Goal: Transaction & Acquisition: Purchase product/service

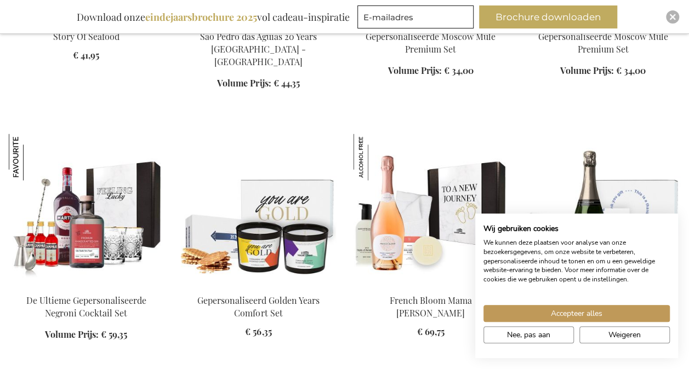
scroll to position [856, 0]
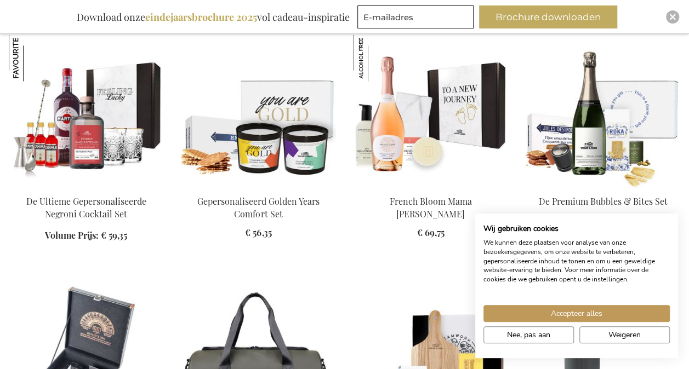
scroll to position [856, 0]
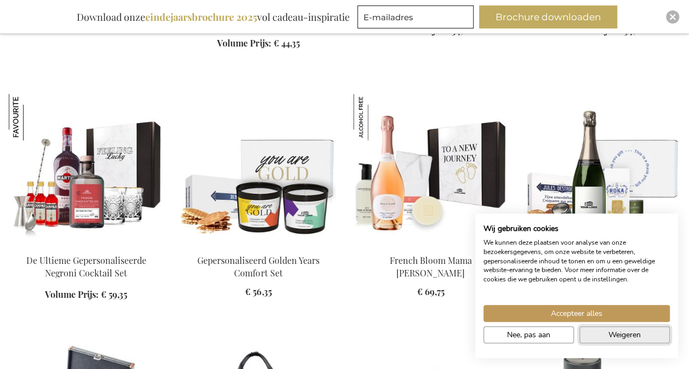
click at [618, 335] on span "Weigeren" at bounding box center [624, 335] width 32 height 12
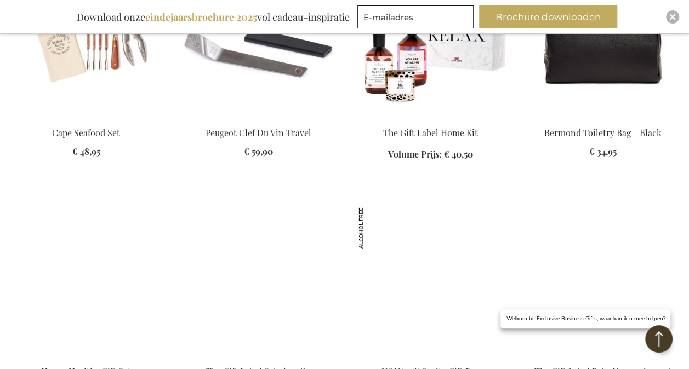
scroll to position [2115, 0]
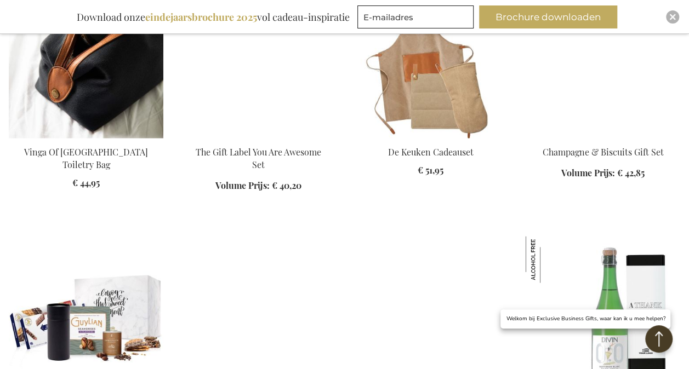
scroll to position [2992, 0]
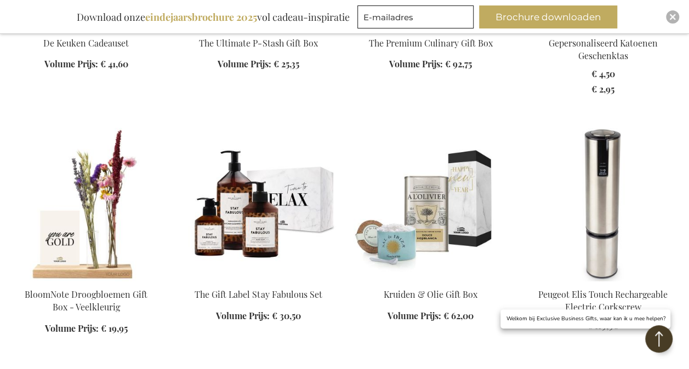
scroll to position [3704, 0]
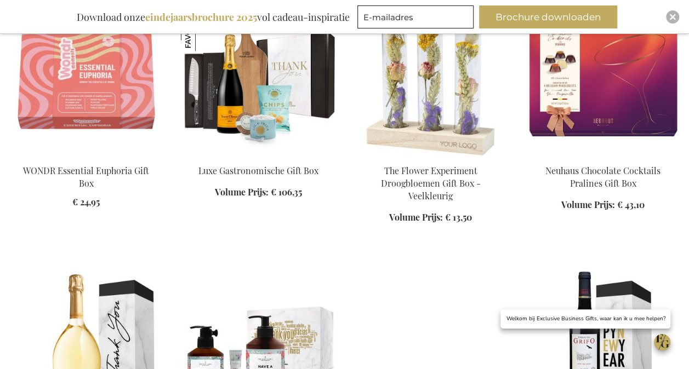
scroll to position [4580, 0]
